Goal: Communication & Community: Answer question/provide support

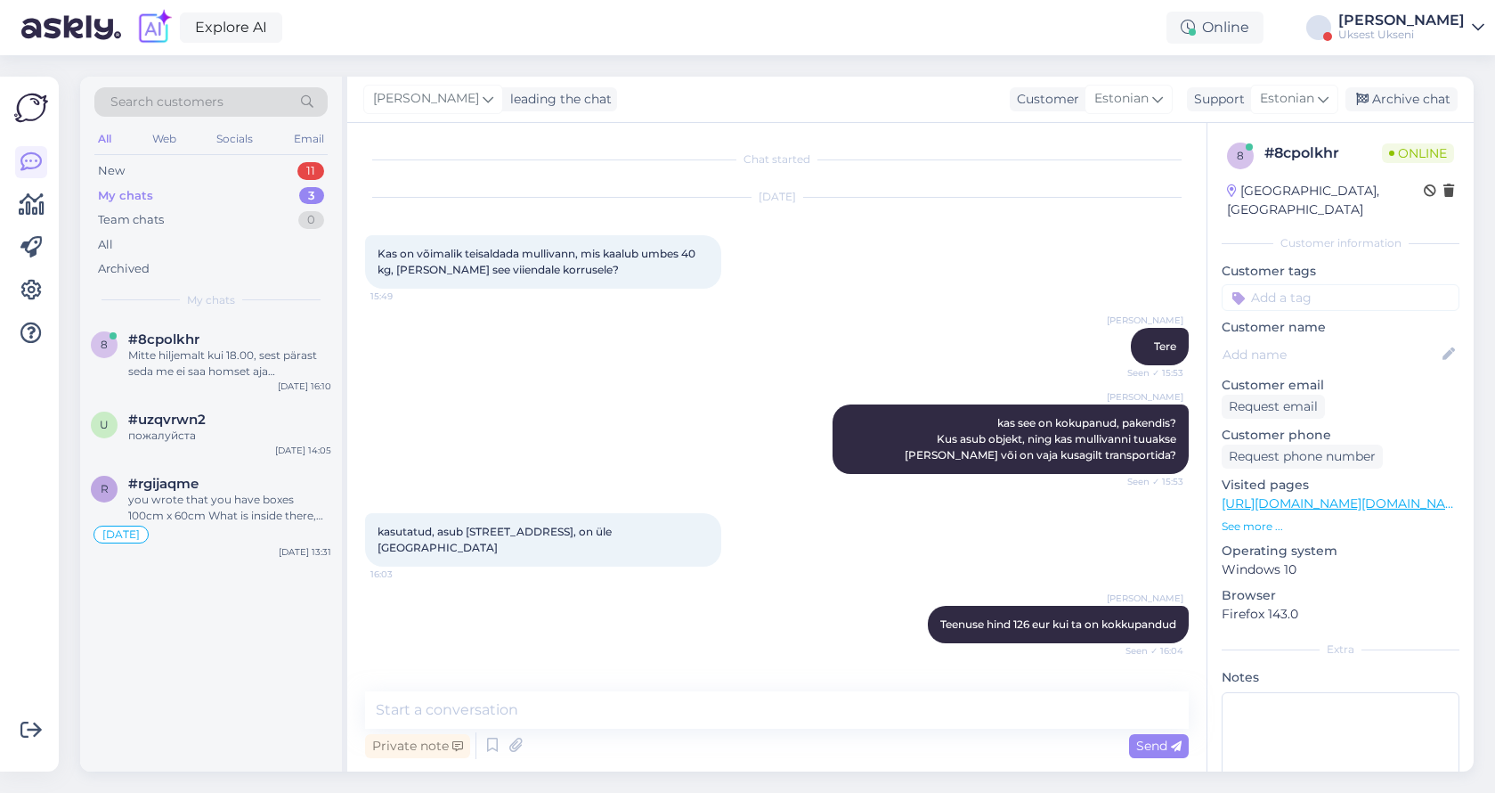
scroll to position [648, 0]
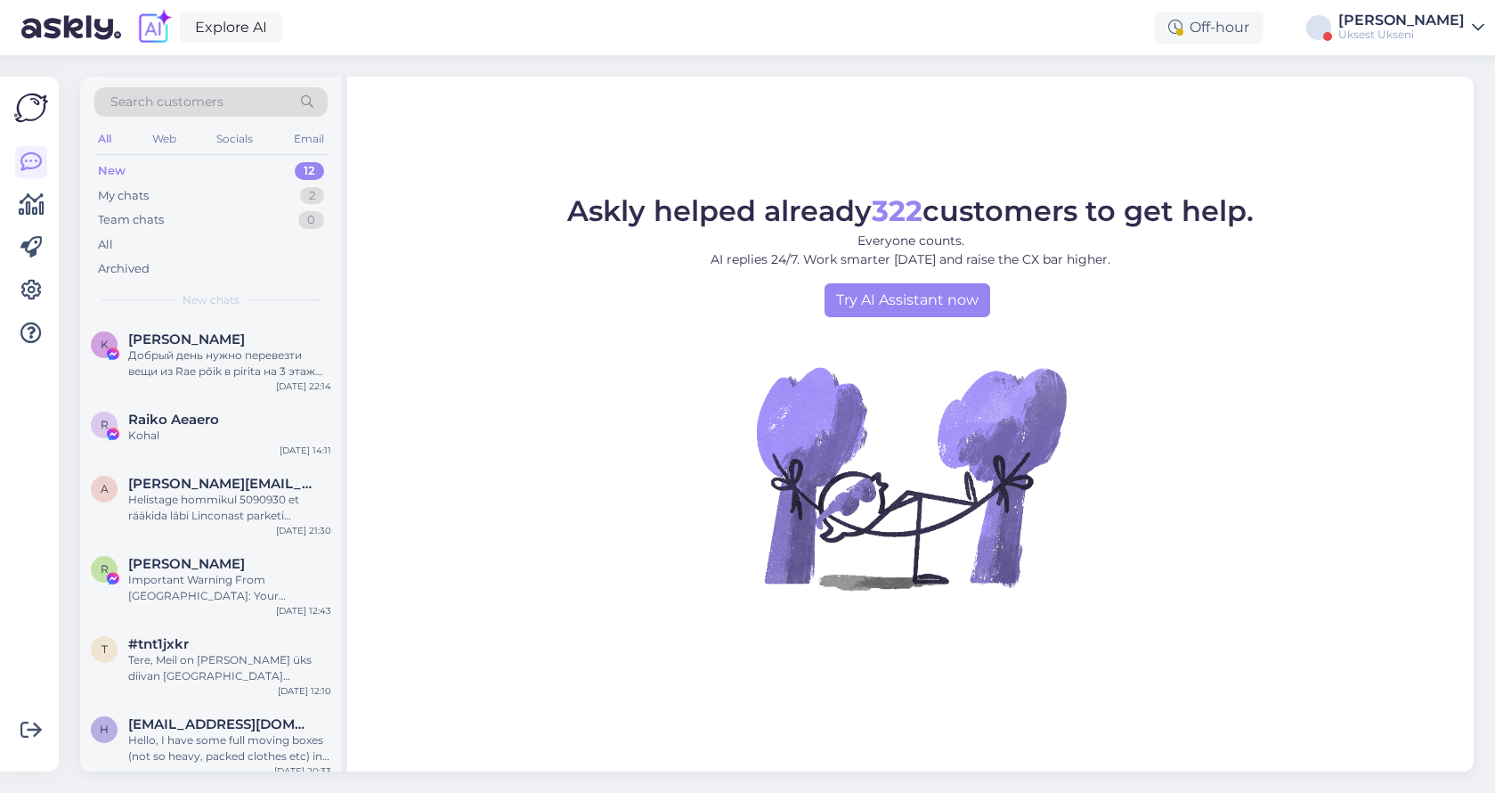
click at [1449, 37] on div "Uksest Ukseni" at bounding box center [1401, 35] width 126 height 14
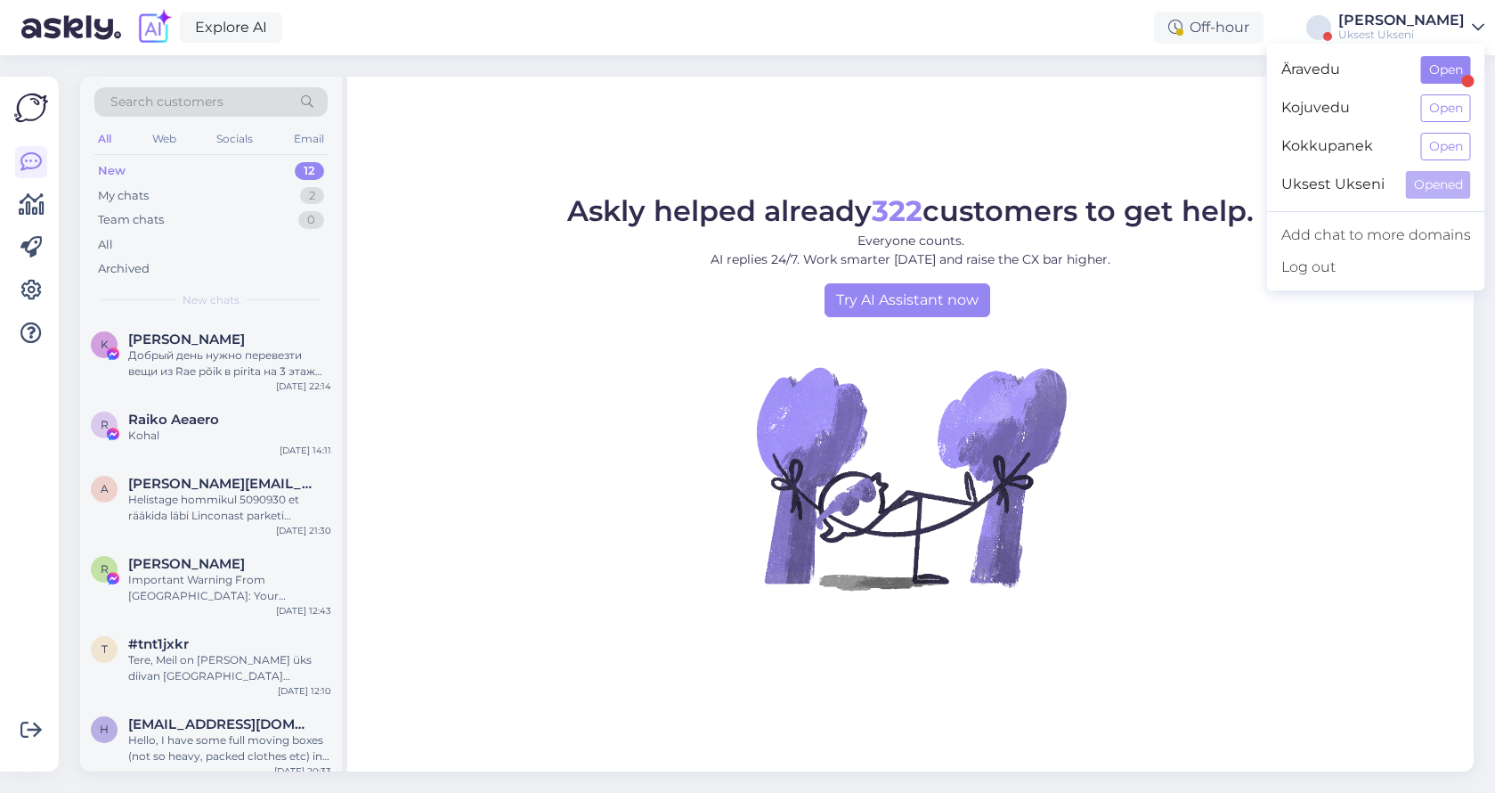
click at [1443, 68] on button "Open" at bounding box center [1446, 70] width 50 height 28
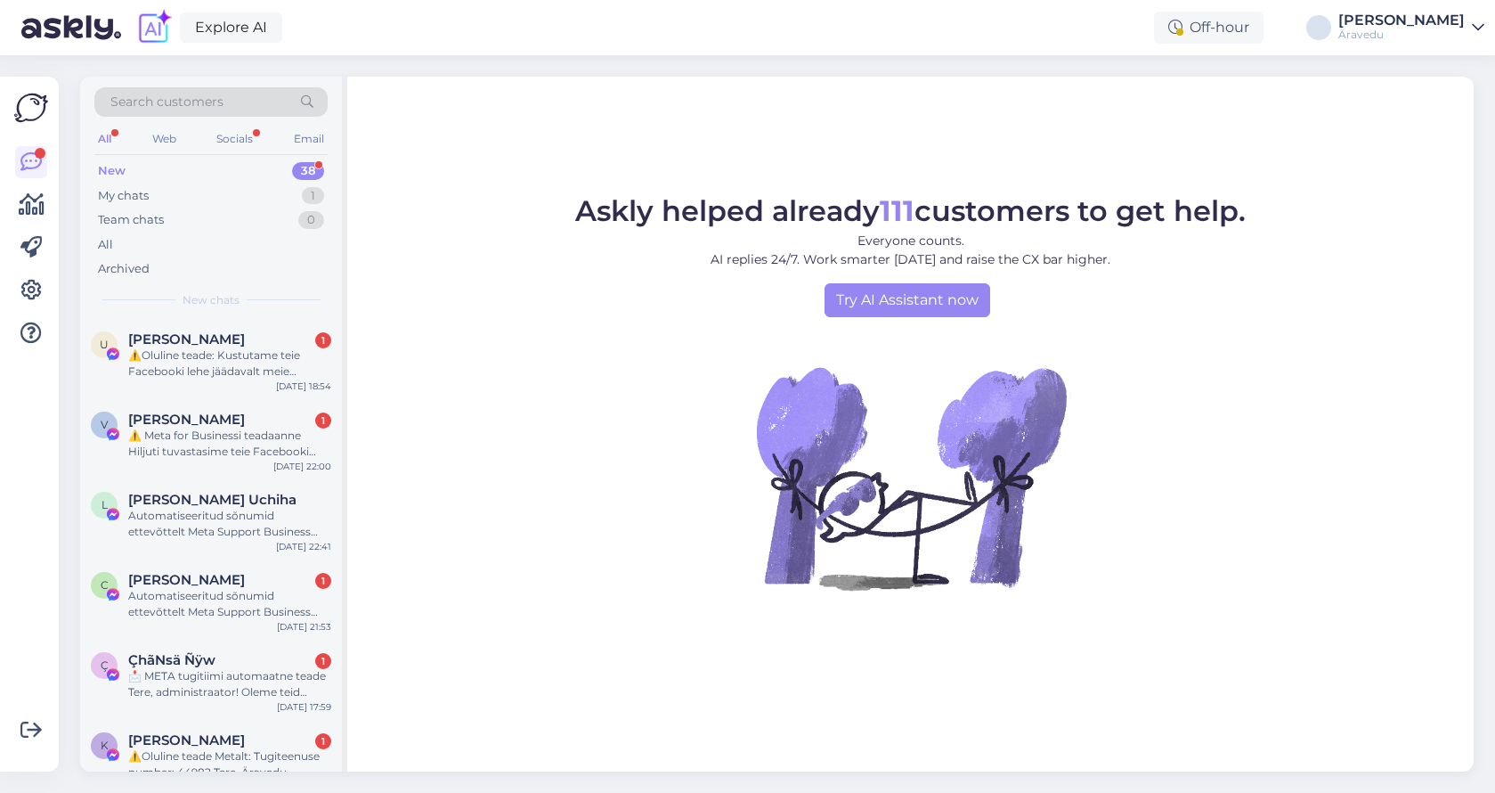
click at [1363, 29] on div "Äravedu" at bounding box center [1401, 35] width 126 height 14
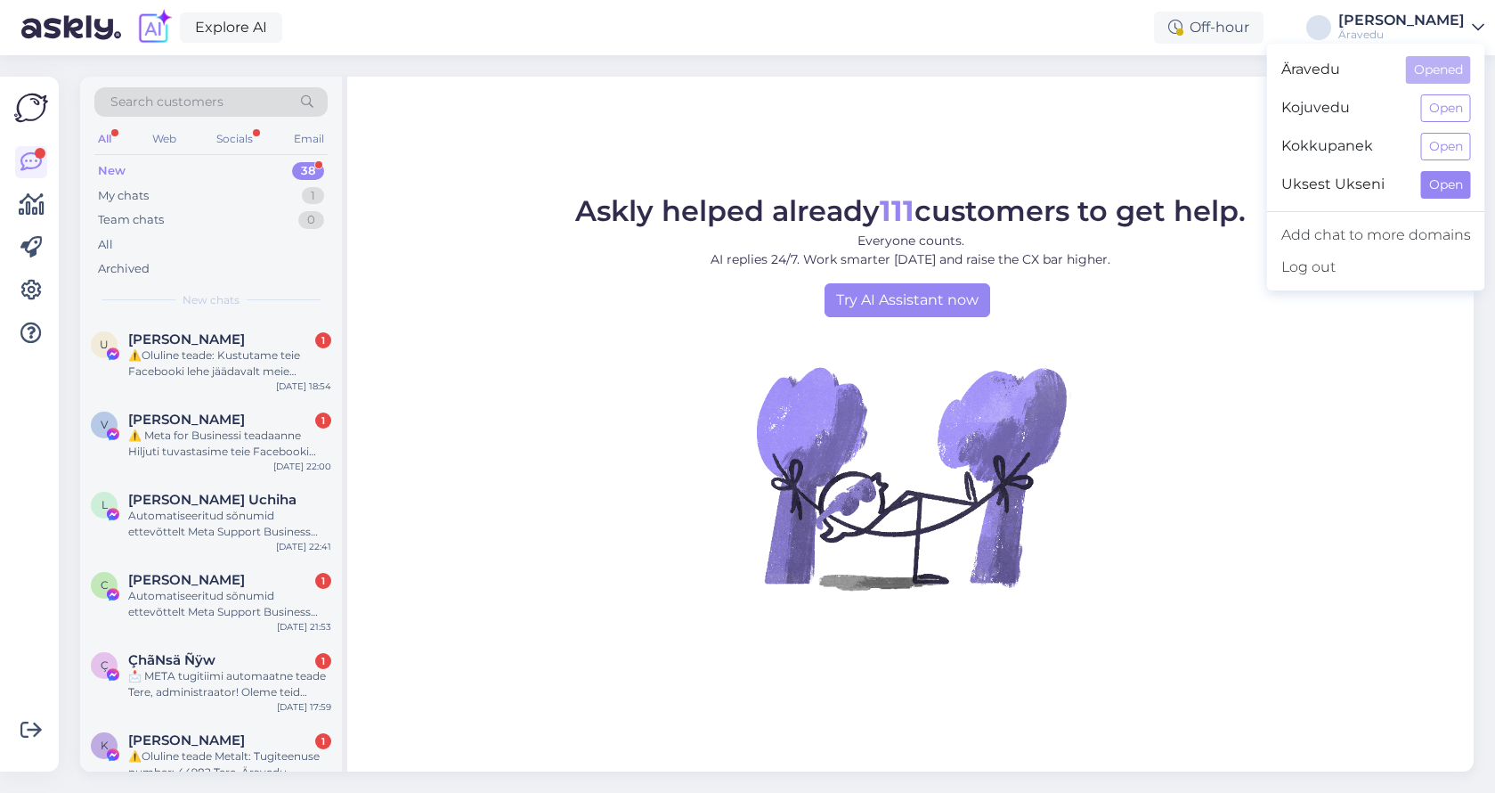
click at [1443, 179] on button "Open" at bounding box center [1446, 185] width 50 height 28
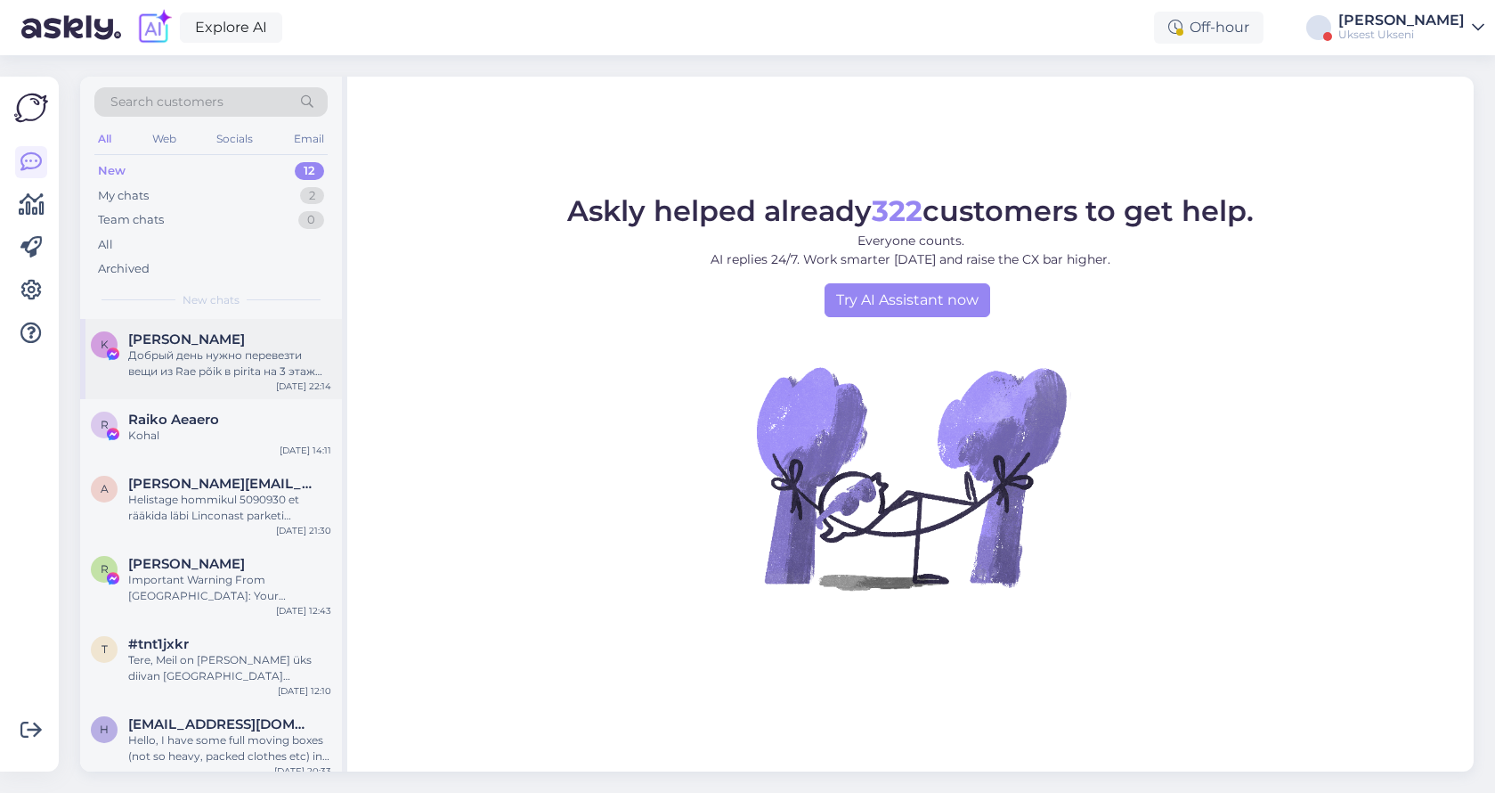
click at [233, 364] on div "Добрый день нужно перевезти вещи из Rae põik в pirita на 3 этаж (поставить в кв…" at bounding box center [229, 363] width 203 height 32
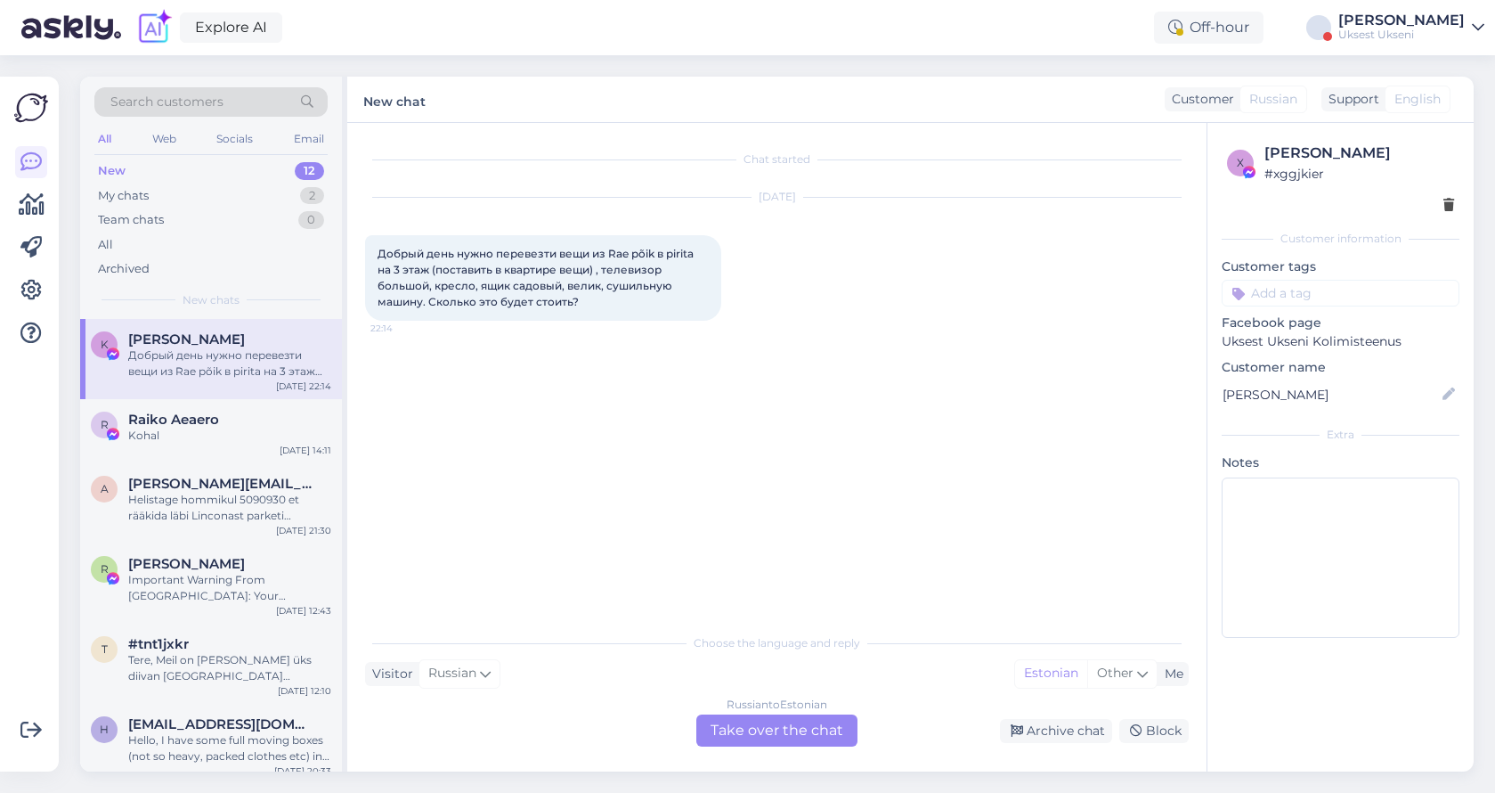
click at [1357, 97] on div "Support" at bounding box center [1350, 99] width 58 height 19
click at [801, 731] on div "Russian to Estonian Take over the chat" at bounding box center [776, 730] width 161 height 32
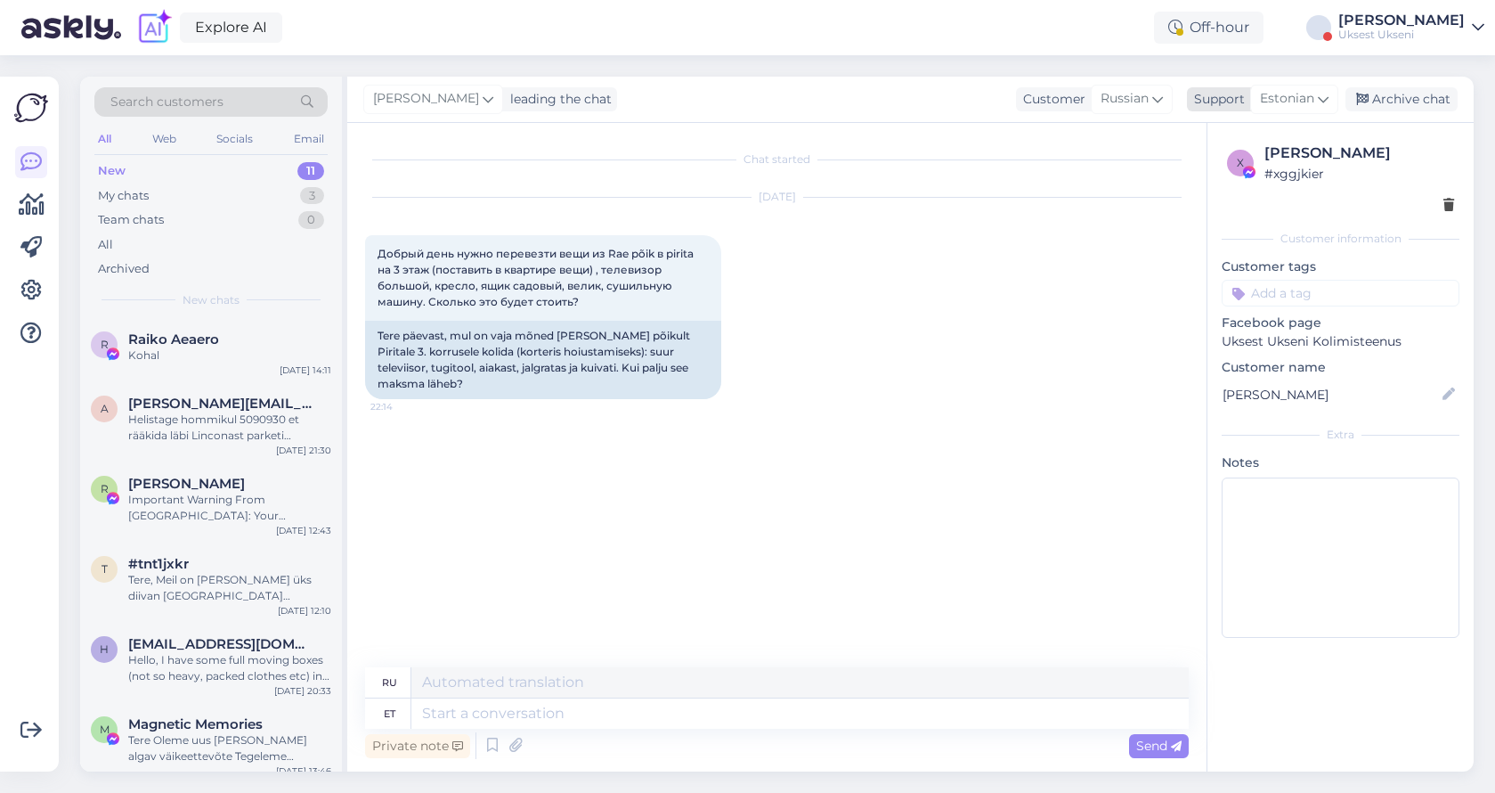
click at [1290, 99] on span "Estonian" at bounding box center [1287, 99] width 54 height 20
type input "rus"
click at [1220, 199] on link "Russian" at bounding box center [1263, 206] width 196 height 28
click at [511, 713] on textarea at bounding box center [777, 709] width 824 height 37
type textarea "Доброе утро"
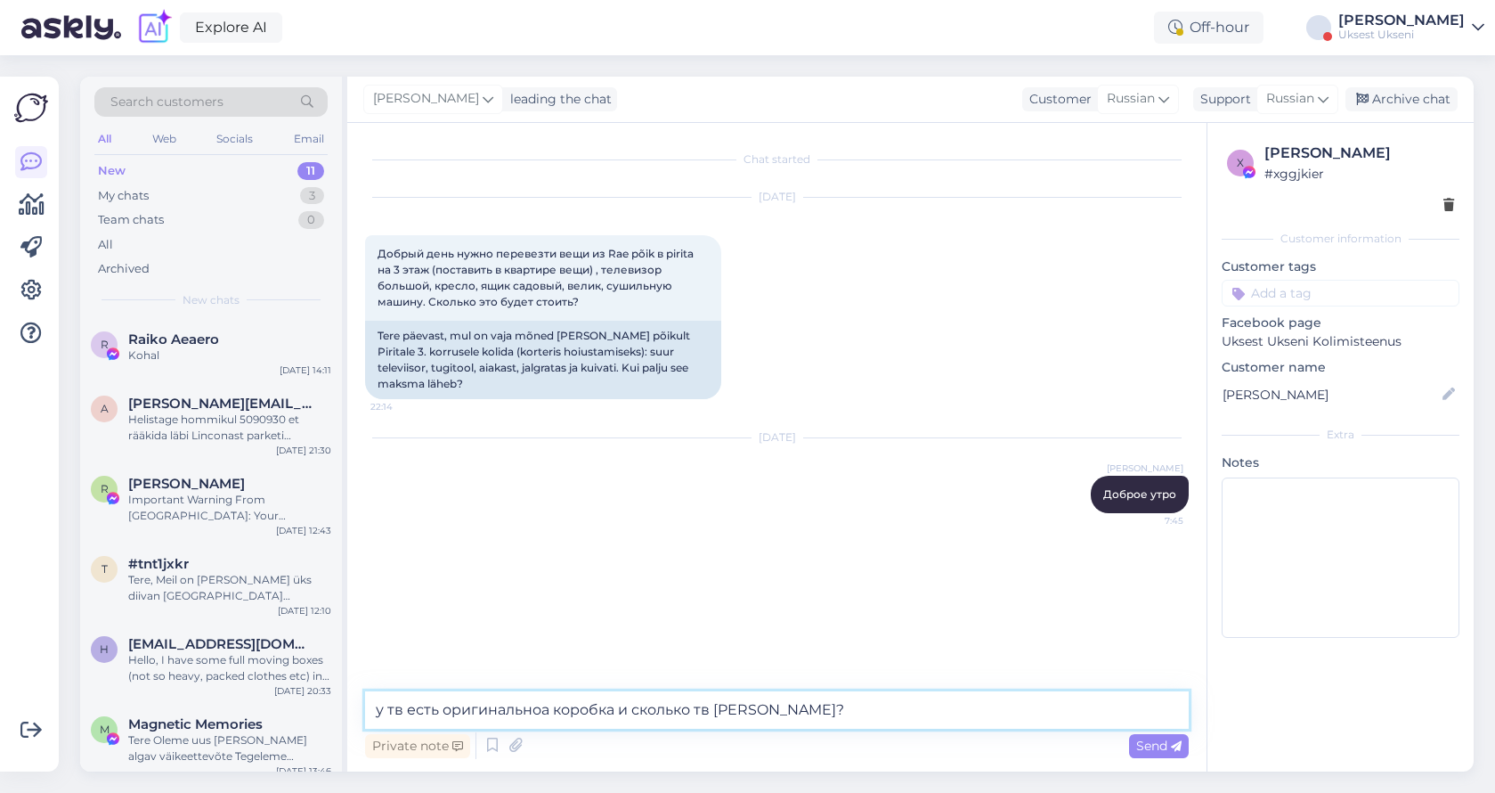
click at [538, 710] on textarea "у тв есть оригинальноа коробка и сколько тв дюймов?" at bounding box center [777, 709] width 824 height 37
click at [646, 716] on textarea "у тв есть оригинальная коробка и сколько тв дюймов?" at bounding box center [777, 709] width 824 height 37
type textarea "у тв есть оригинальная коробка и сколько тв дюймов?"
click at [1144, 744] on span "Send" at bounding box center [1158, 745] width 45 height 16
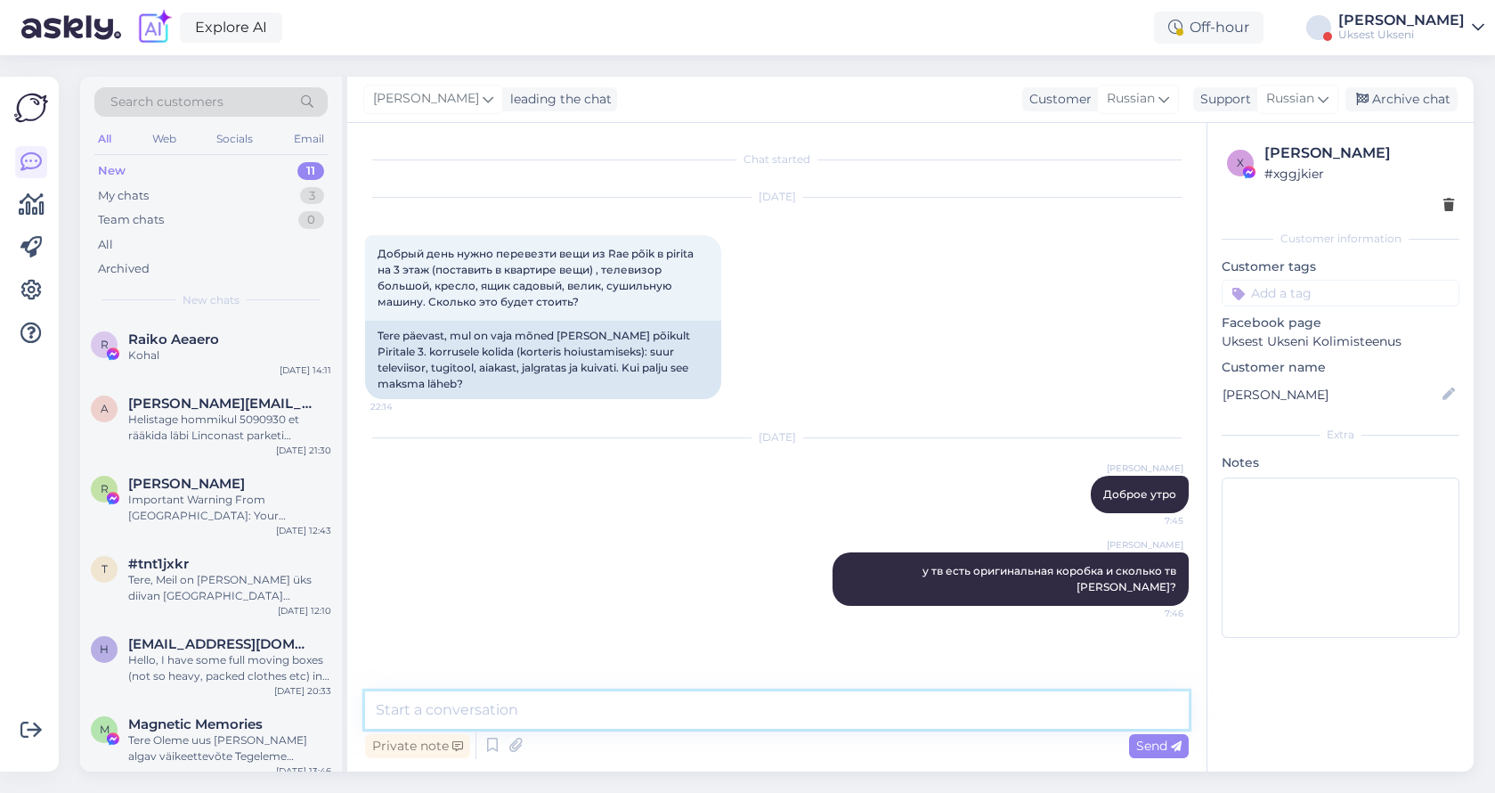
click at [562, 714] on textarea at bounding box center [777, 709] width 824 height 37
type textarea "и Пирита где точнее адрес находиться?"
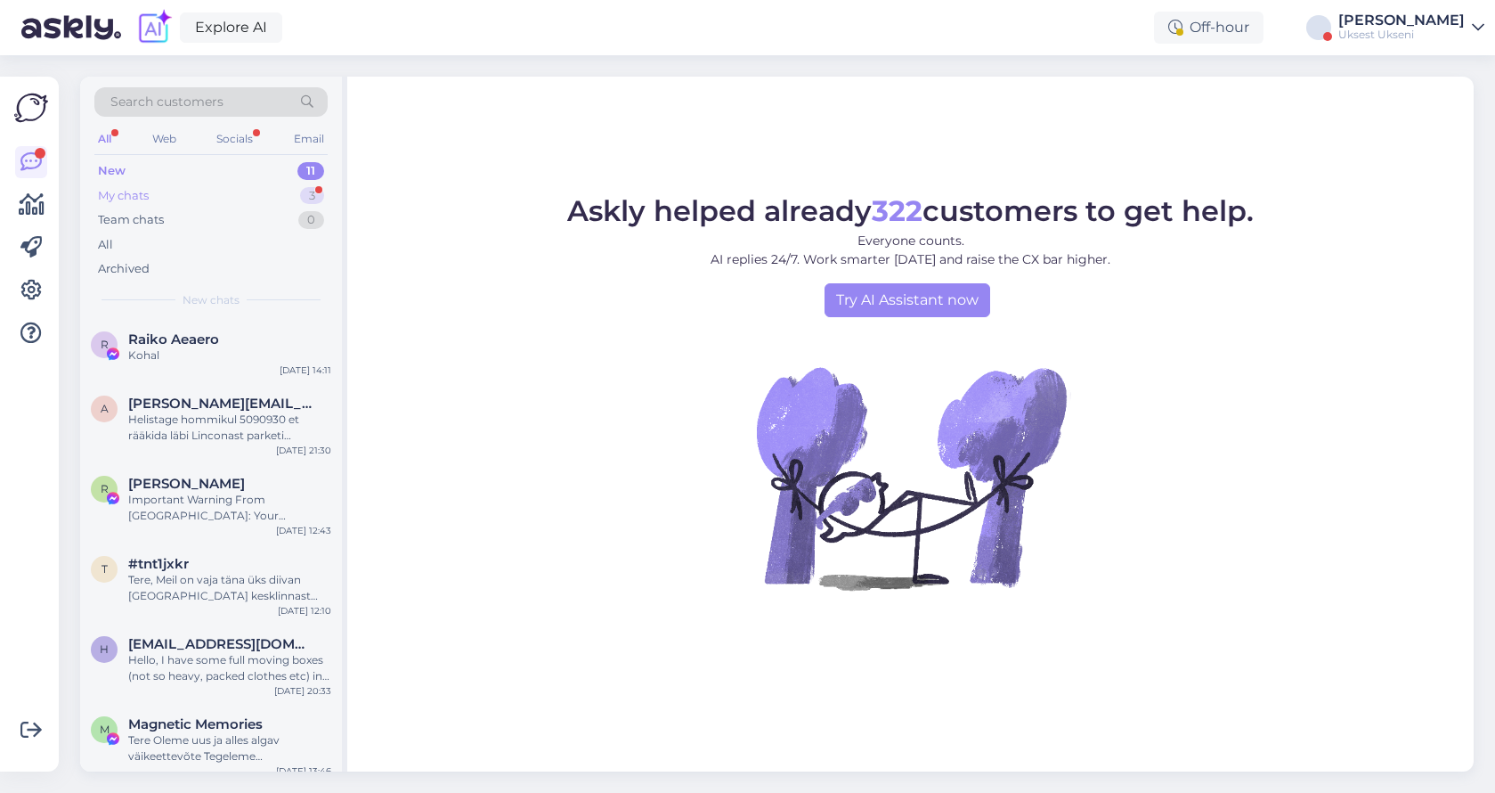
click at [229, 199] on div "My chats 3" at bounding box center [210, 195] width 233 height 25
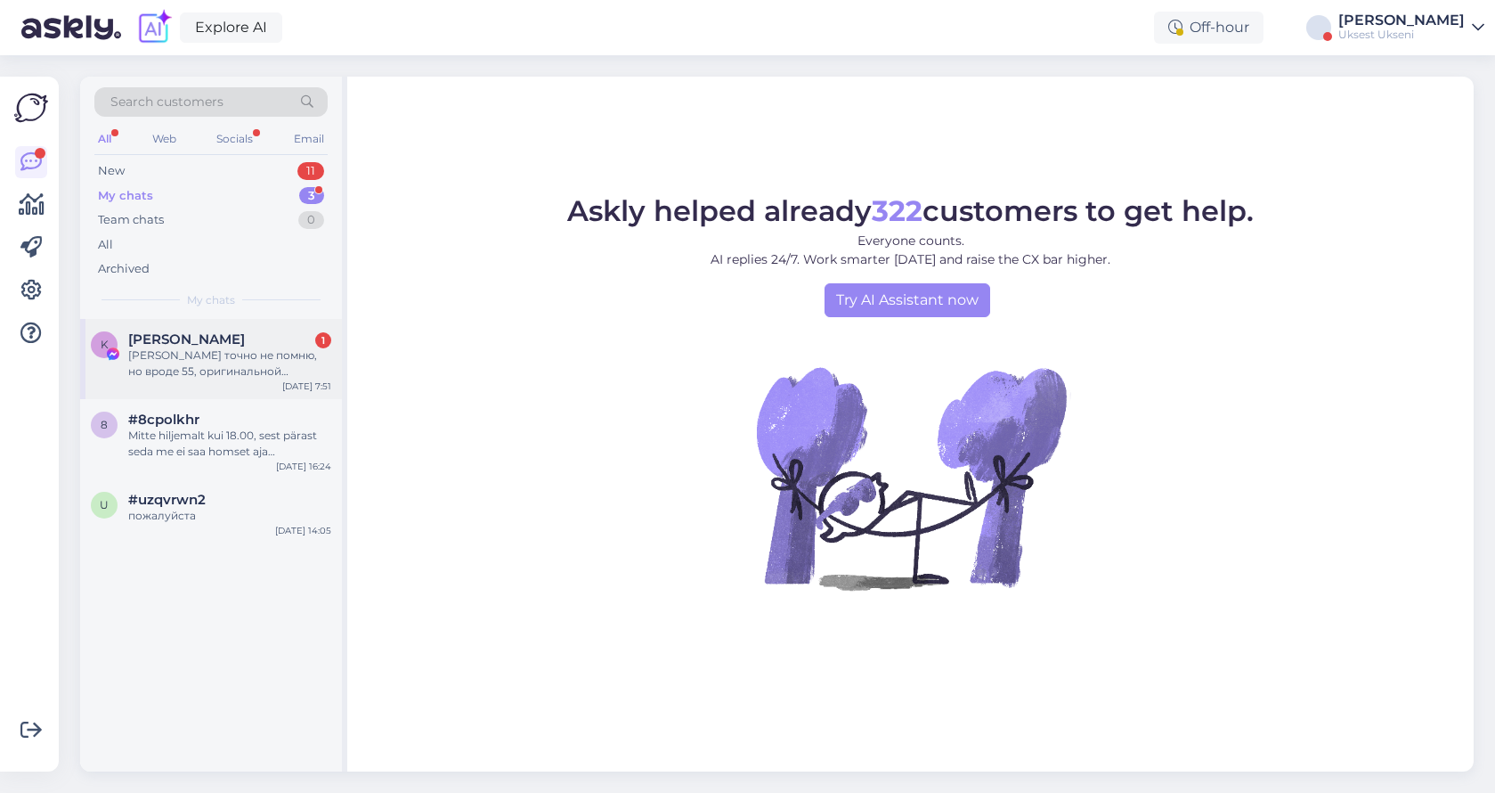
click at [175, 347] on div "дюймов точно не помню, но вроде 55, оригинальной коробки нет, но перевозили пол…" at bounding box center [229, 363] width 203 height 32
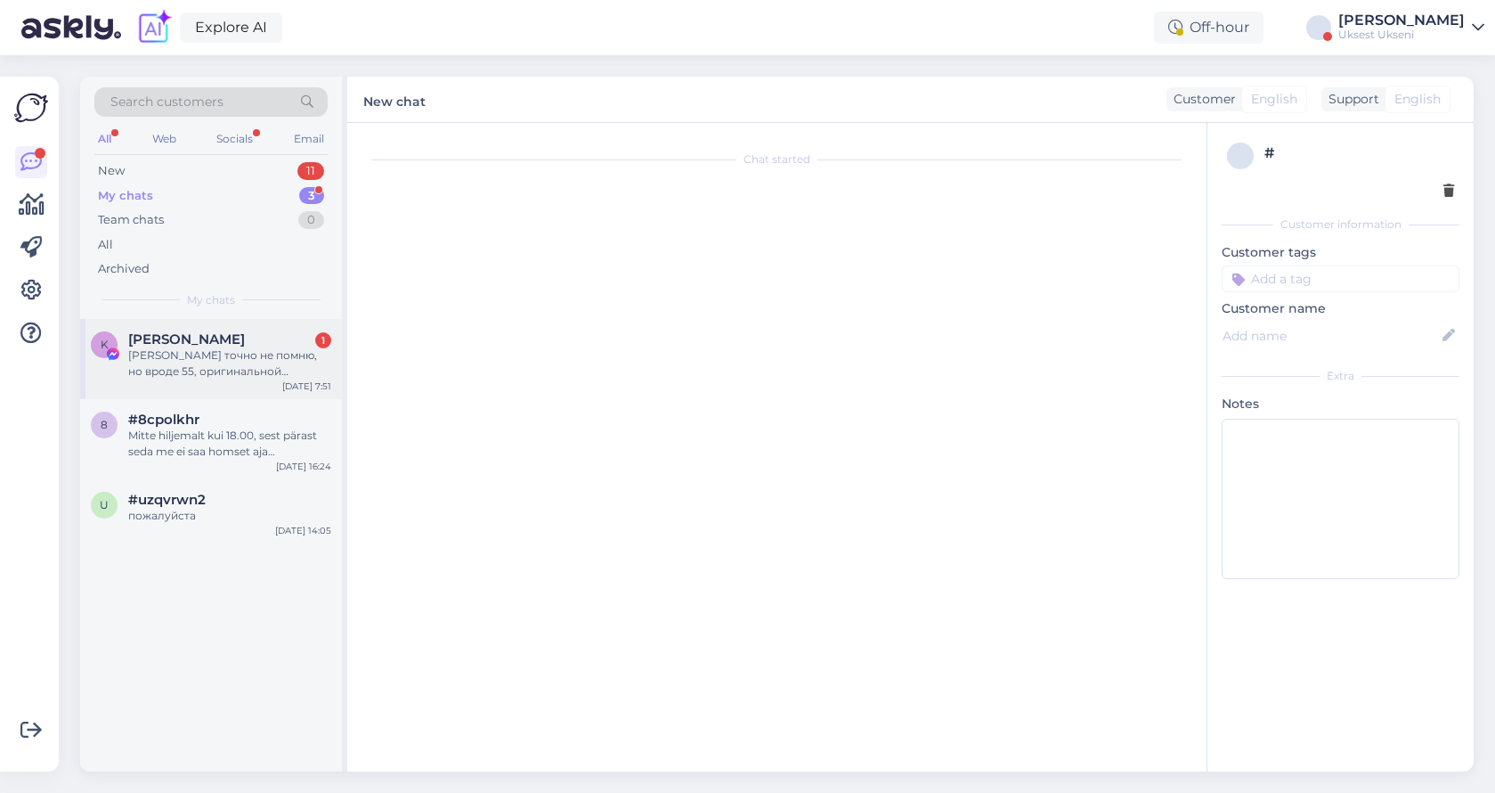
scroll to position [119, 0]
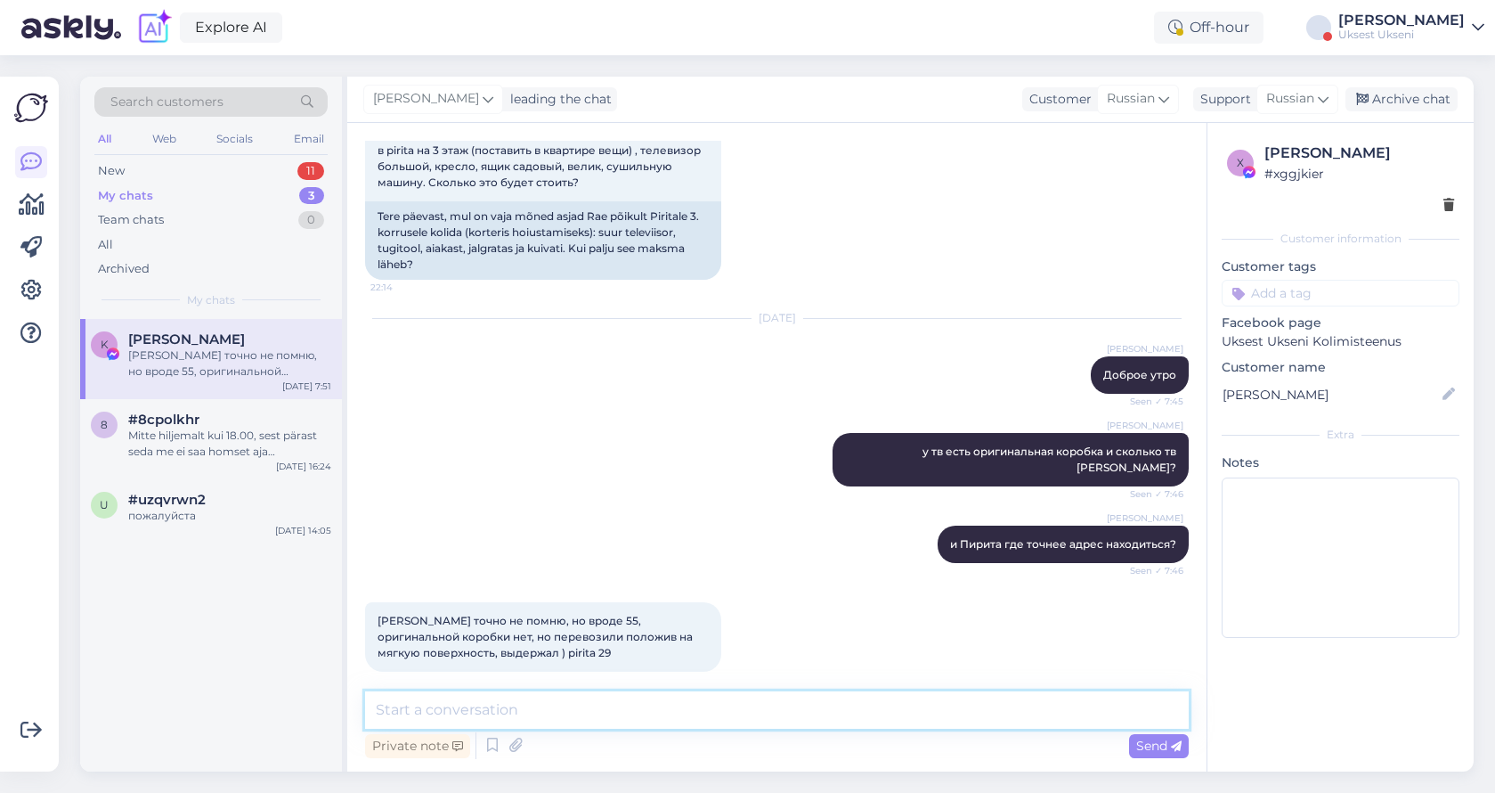
click at [674, 717] on textarea at bounding box center [777, 709] width 824 height 37
type textarea "v"
type textarea "момент сейчас посчитаю цену"
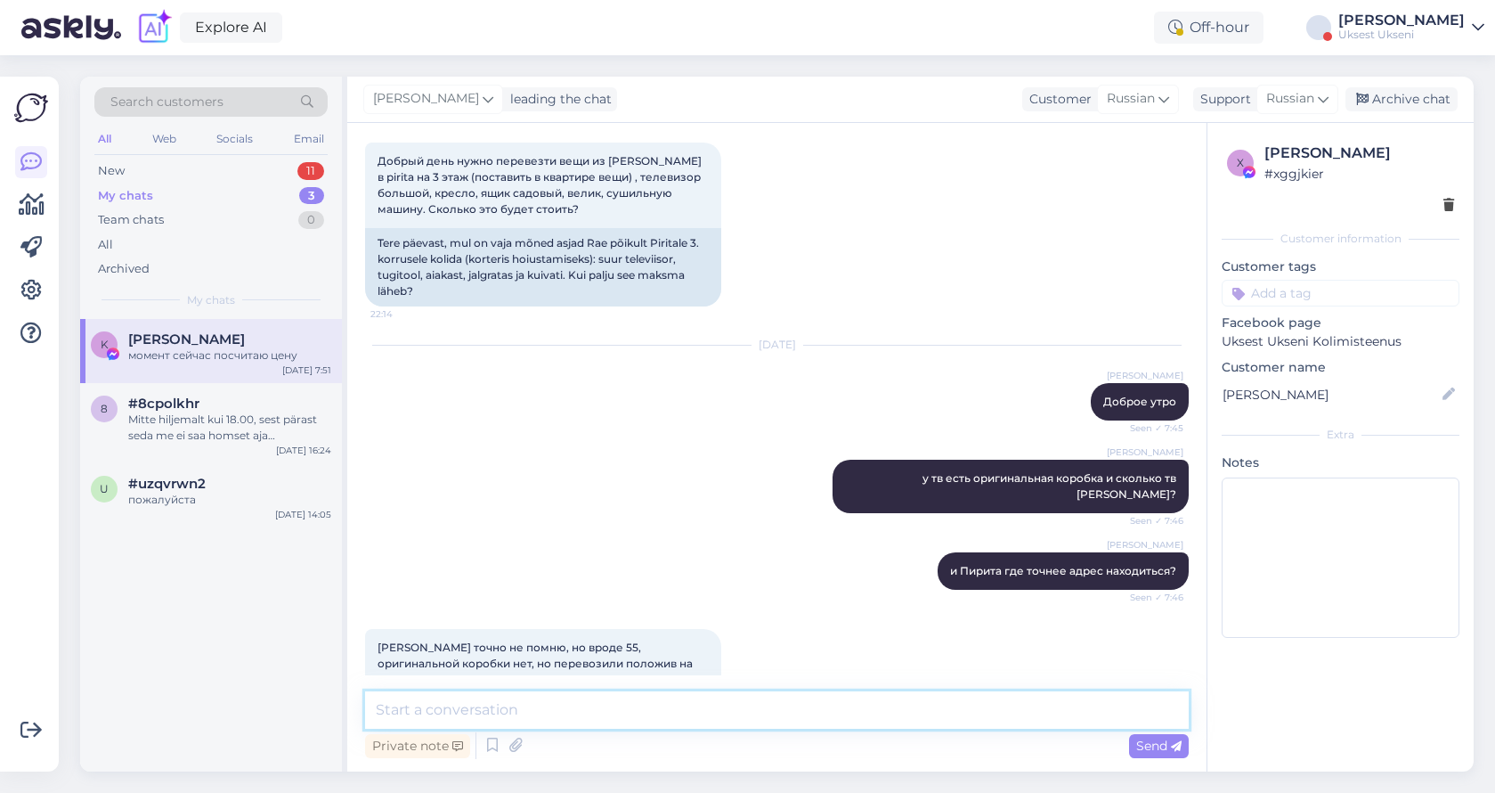
scroll to position [92, 0]
drag, startPoint x: 651, startPoint y: 160, endPoint x: 639, endPoint y: 160, distance: 11.6
click at [639, 160] on span "Добрый день нужно перевезти вещи из Rae põik в pirita на 3 этаж (поставить в кв…" at bounding box center [541, 185] width 327 height 61
click at [651, 159] on span "Добрый день нужно перевезти вещи из Rae põik в pirita на 3 этаж (поставить в кв…" at bounding box center [541, 185] width 327 height 61
click at [665, 709] on textarea at bounding box center [777, 709] width 824 height 37
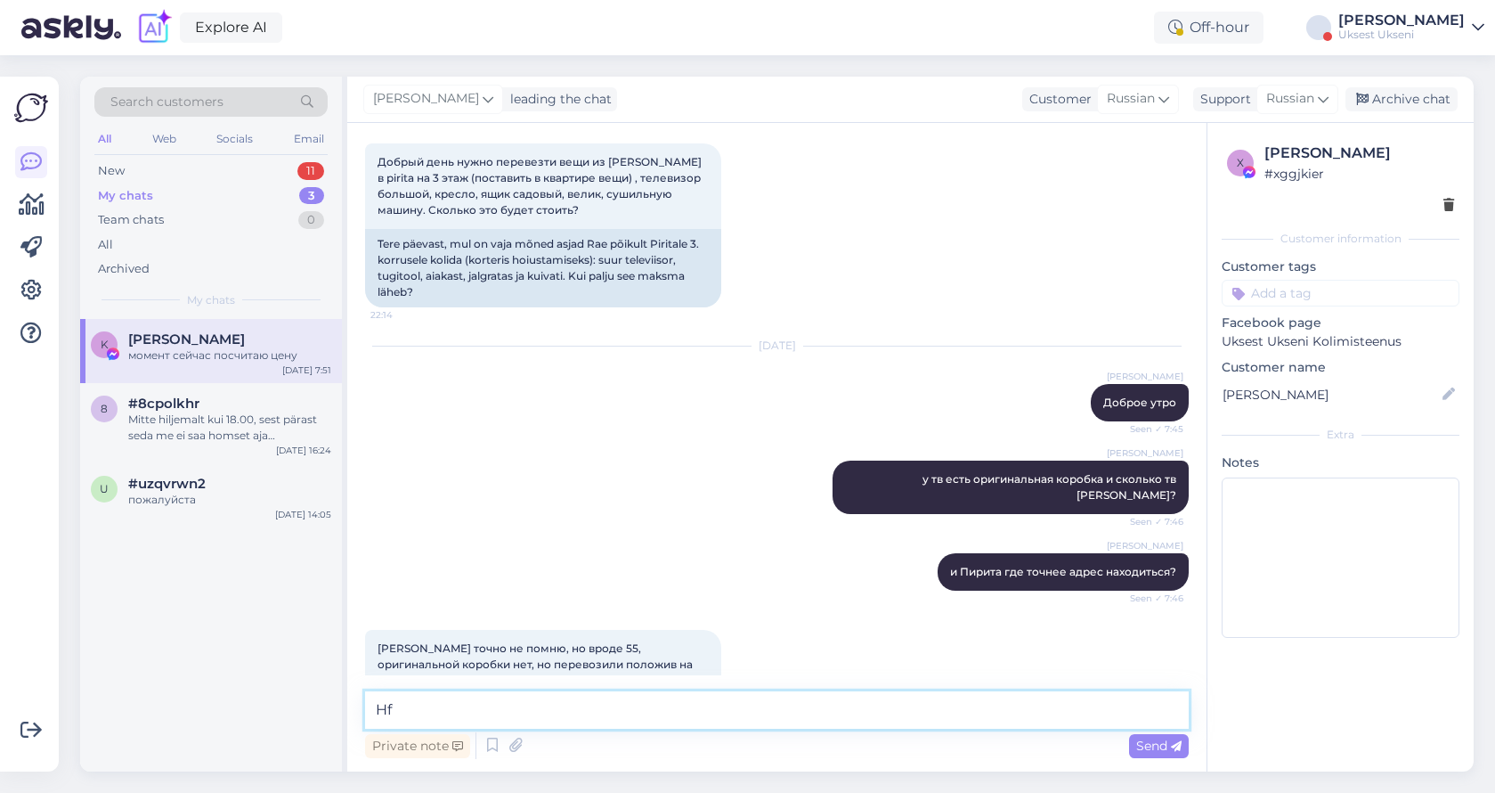
type textarea "H"
type textarea "Rae põik это рае или палдиски?"
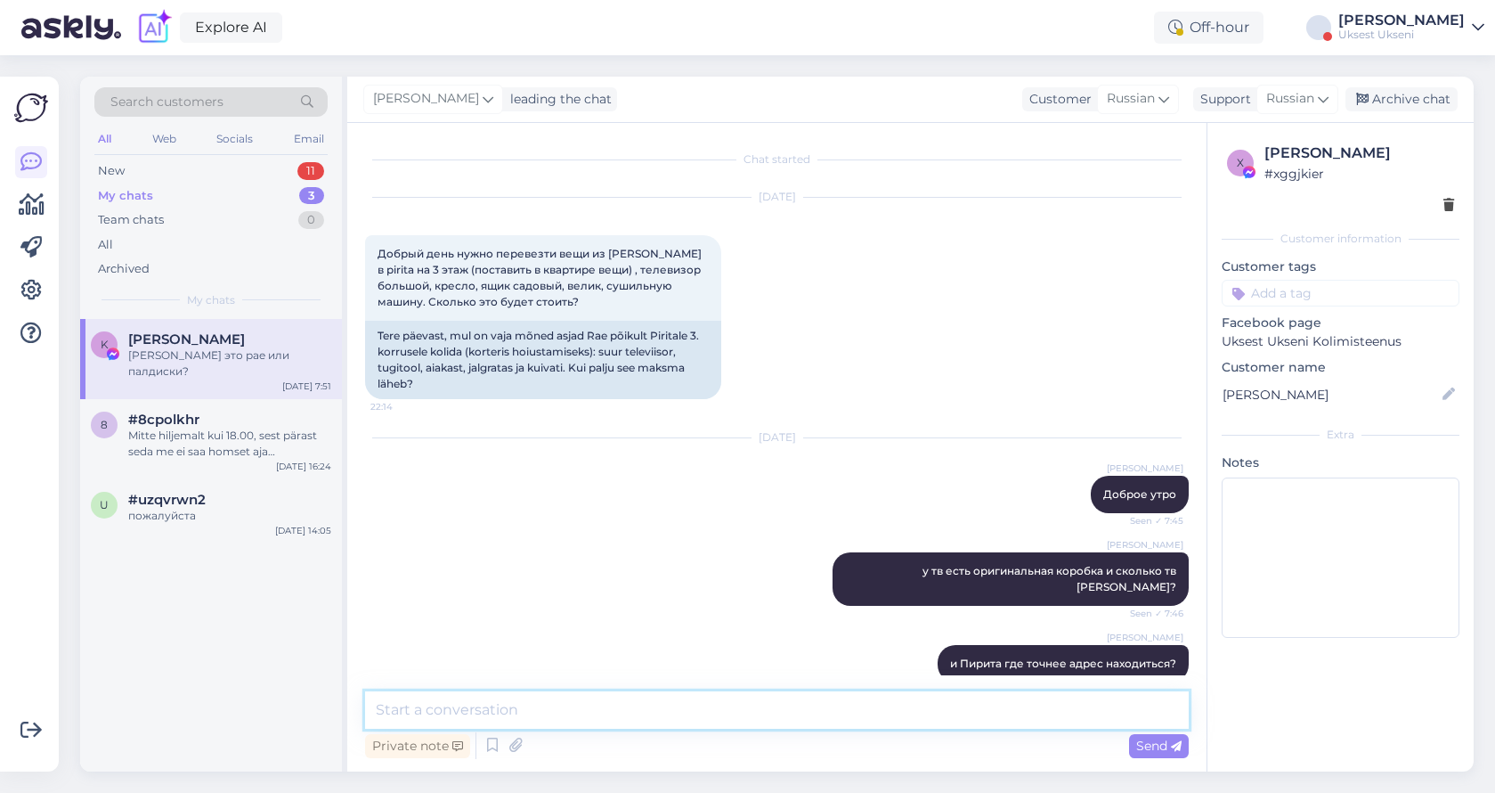
scroll to position [0, 0]
type textarea "t"
type textarea "если рае то цена будет 147 евро + упаковка примерно евро 8"
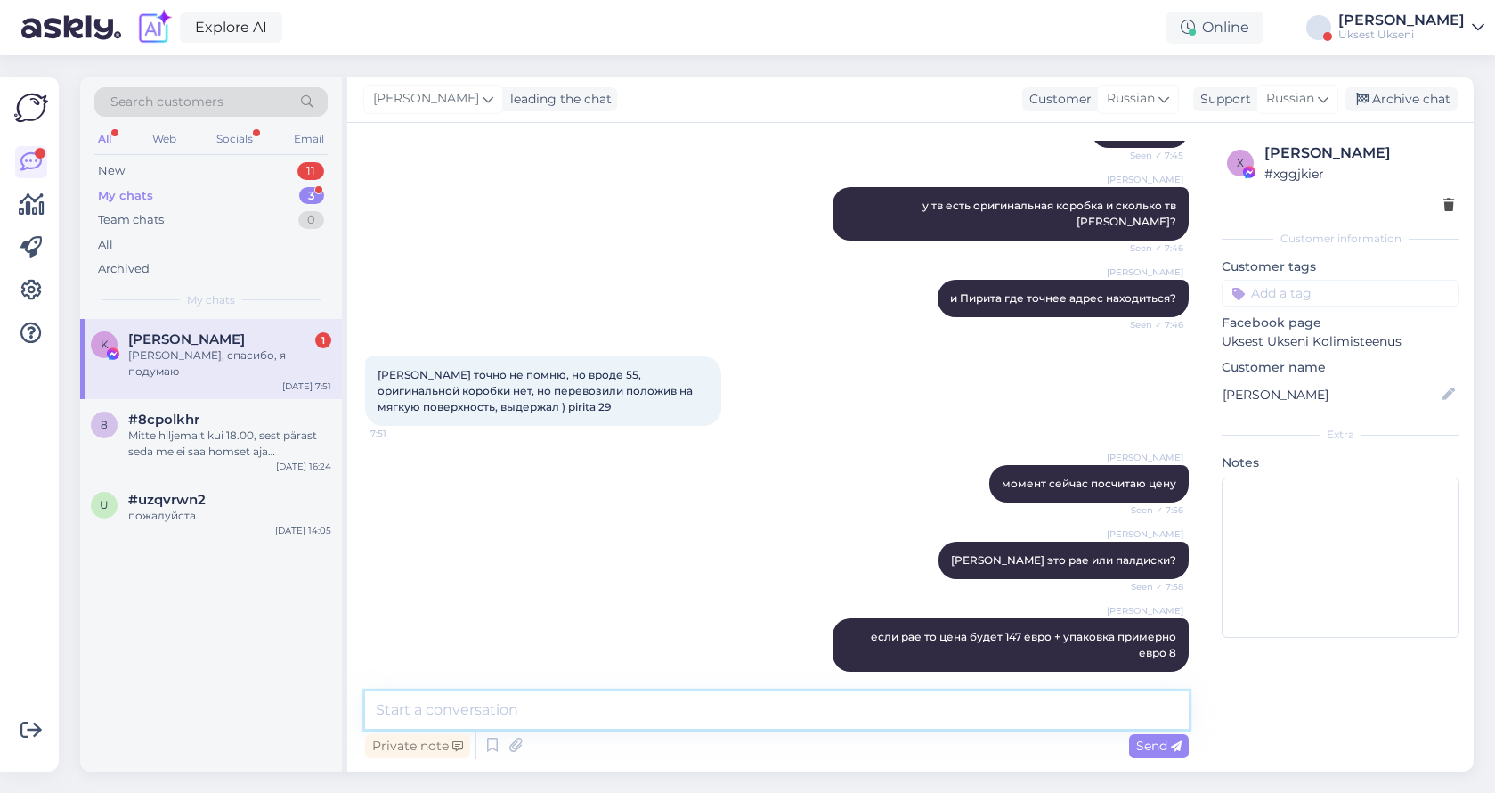
scroll to position [442, 0]
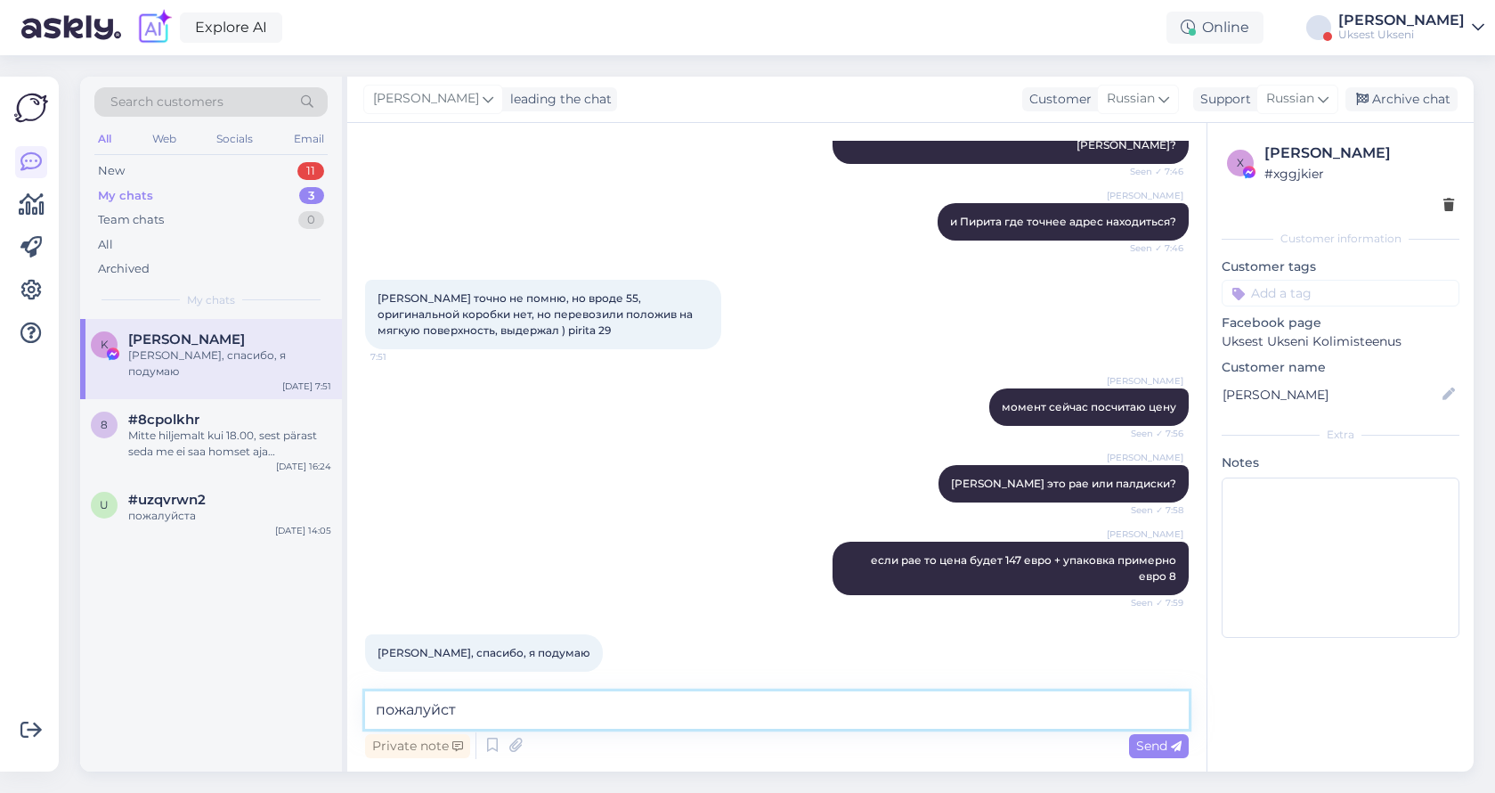
type textarea "пожалуйста"
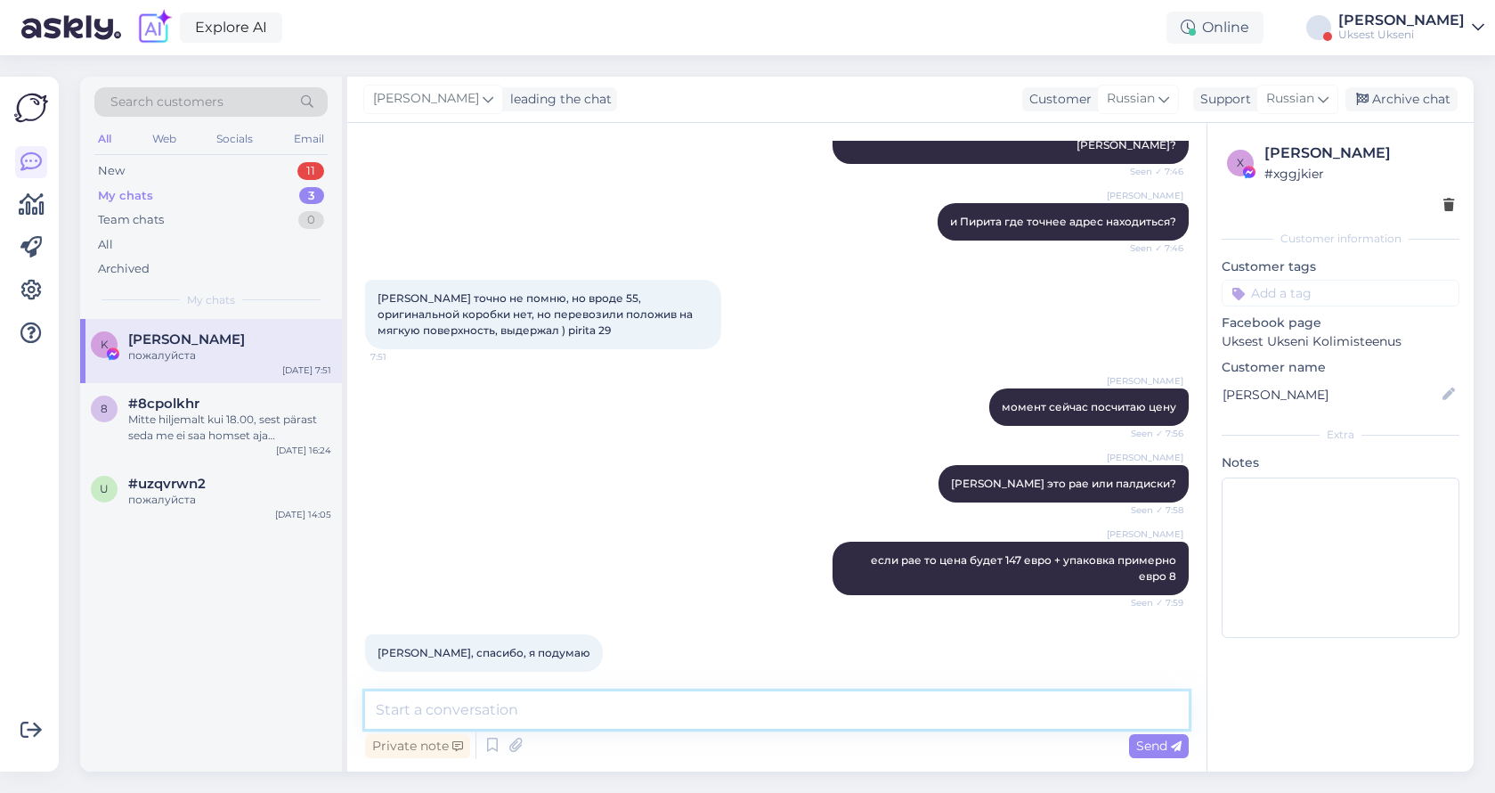
scroll to position [518, 0]
